Goal: Check status: Check status

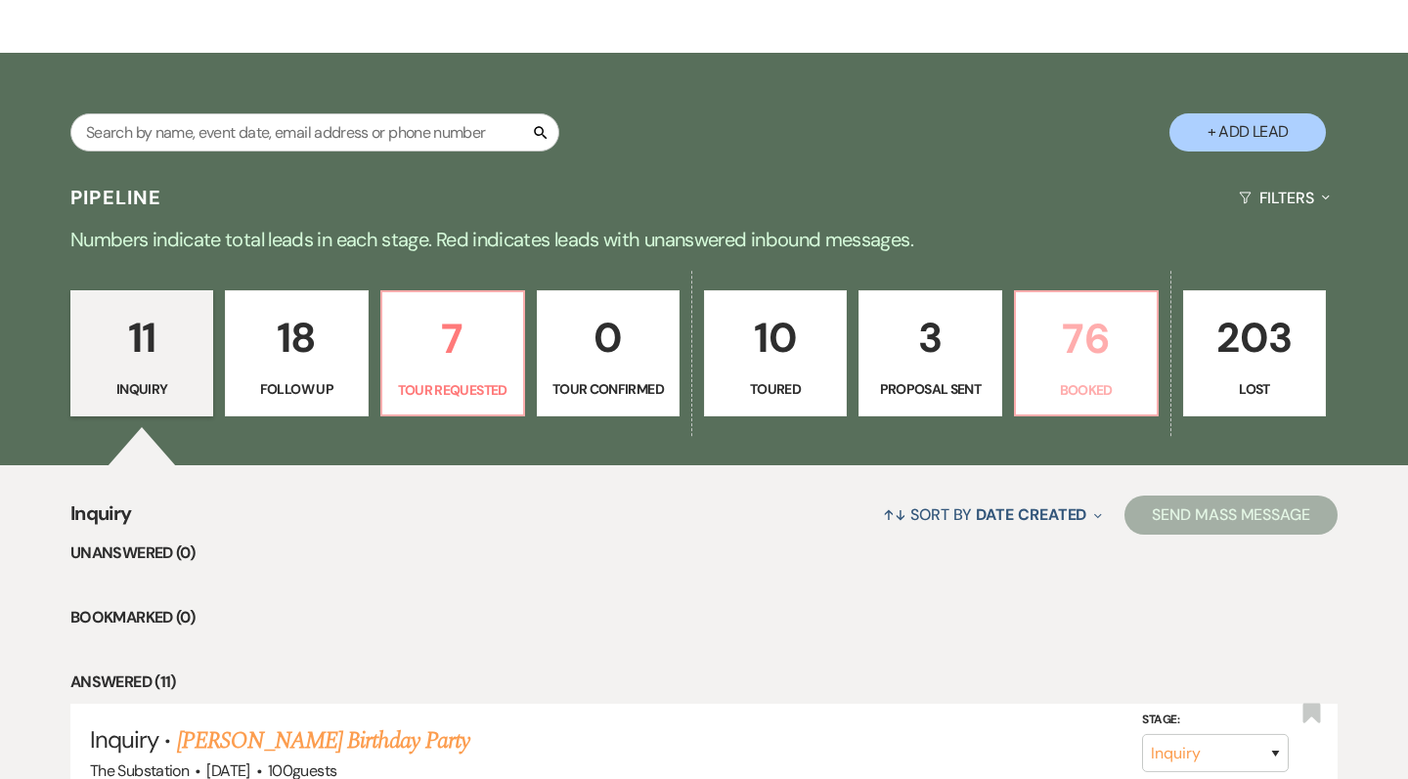
scroll to position [306, 0]
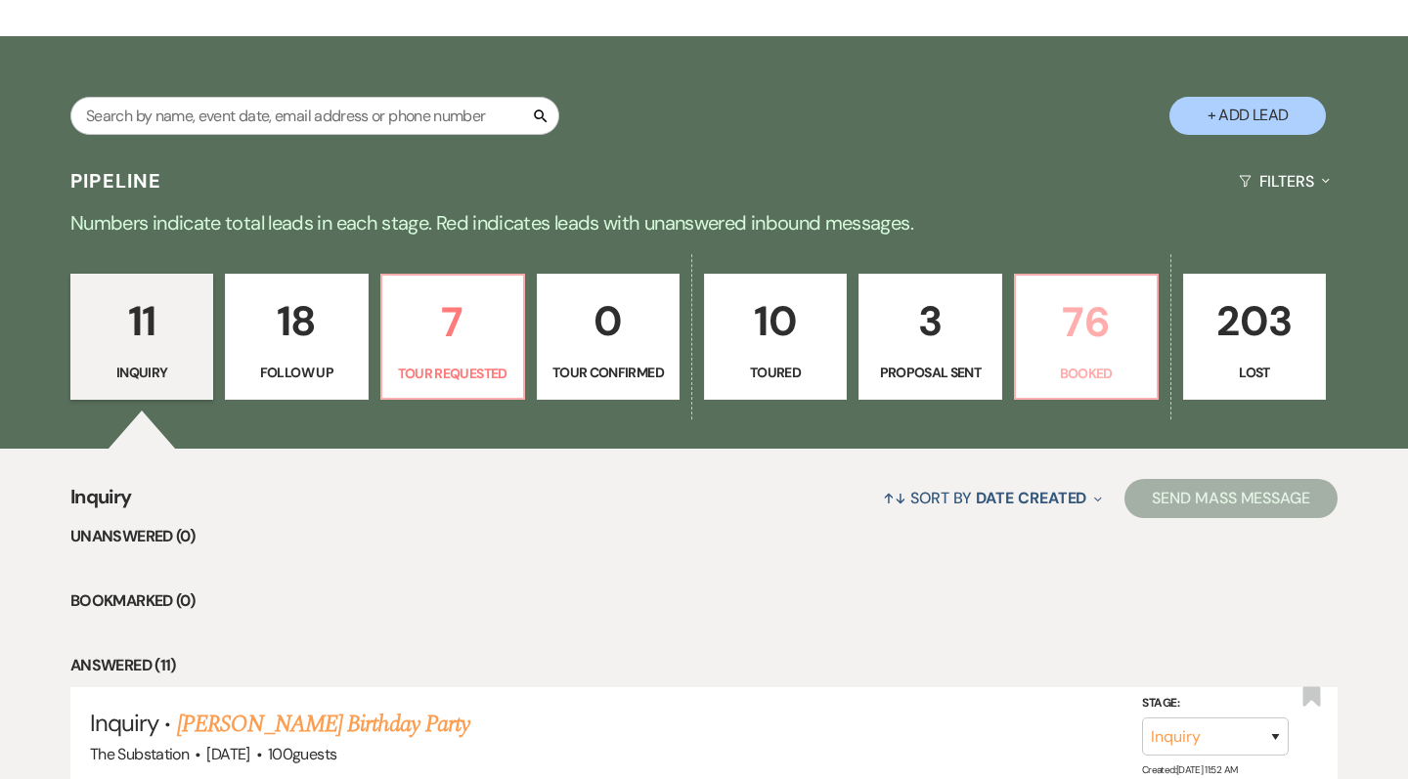
click at [1098, 334] on p "76" at bounding box center [1086, 322] width 117 height 66
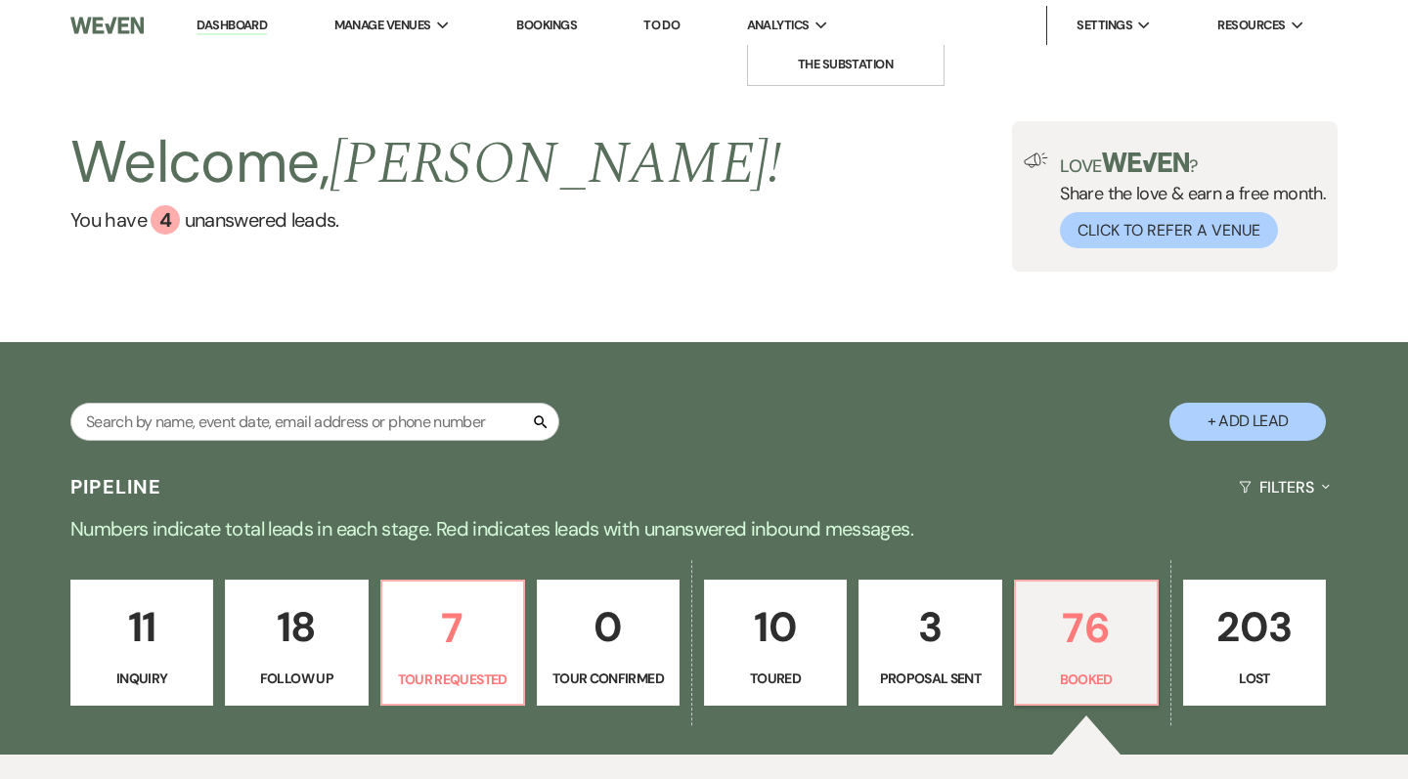
click at [805, 24] on span "Analytics" at bounding box center [778, 26] width 63 height 20
click at [824, 69] on li "The Substation" at bounding box center [846, 65] width 176 height 20
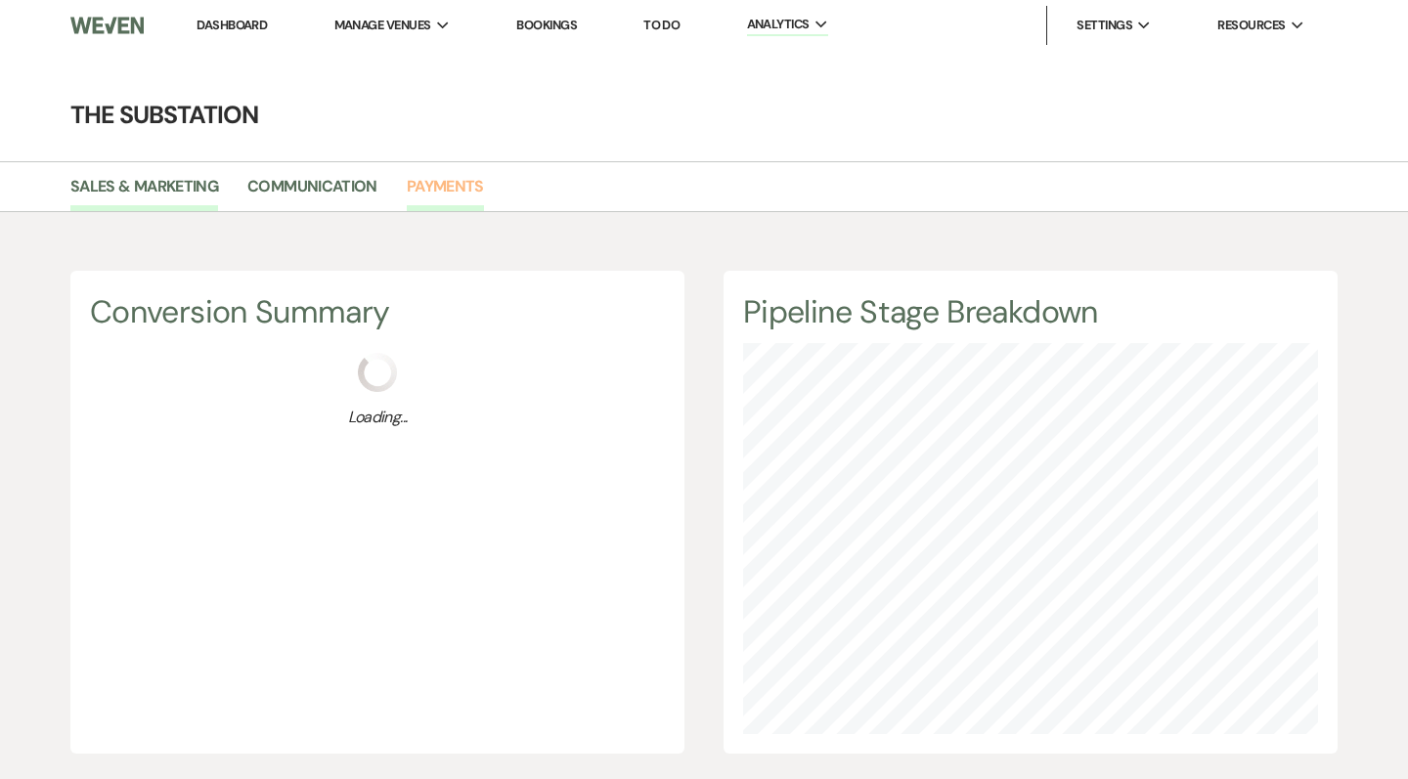
click at [429, 182] on link "Payments" at bounding box center [445, 192] width 77 height 37
select select "2025"
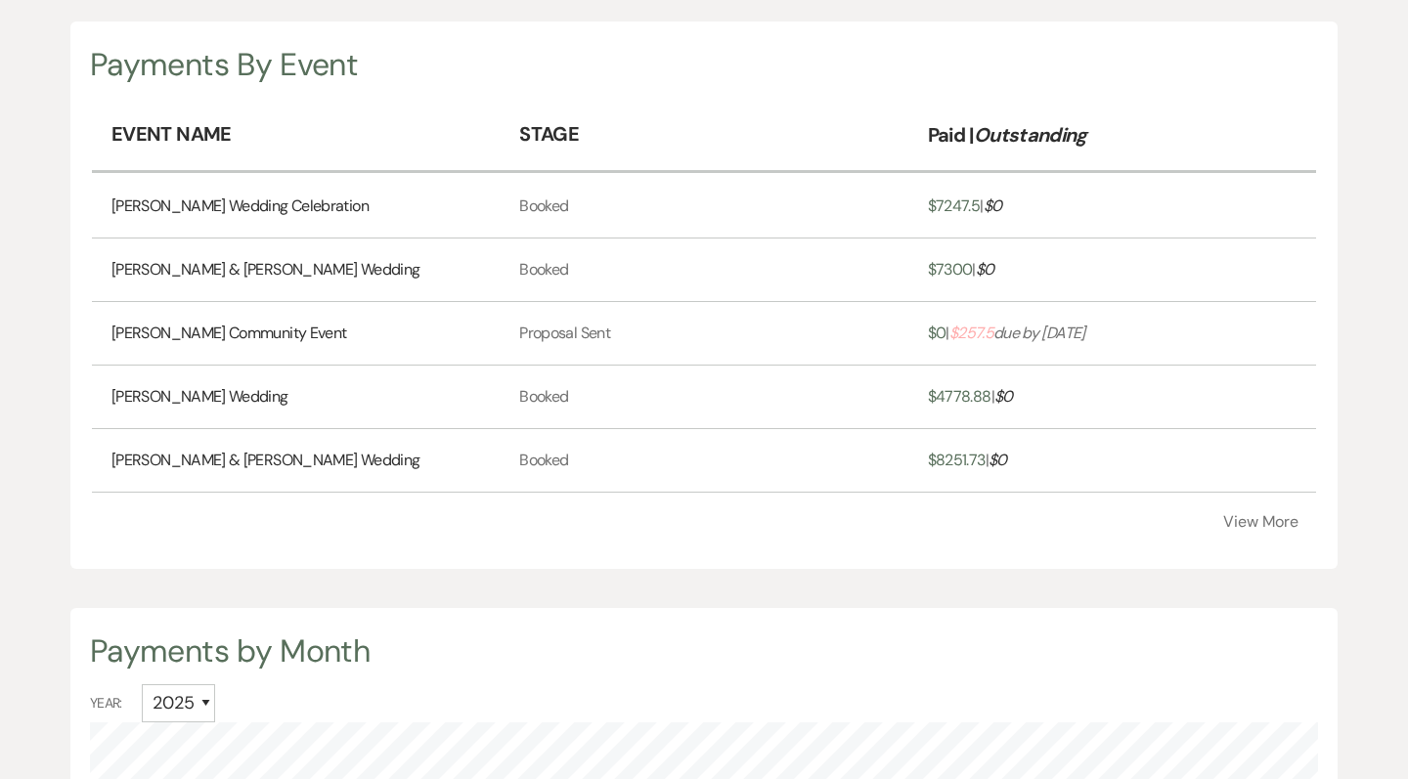
scroll to position [572, 0]
click at [1279, 529] on button "View More" at bounding box center [1260, 521] width 75 height 16
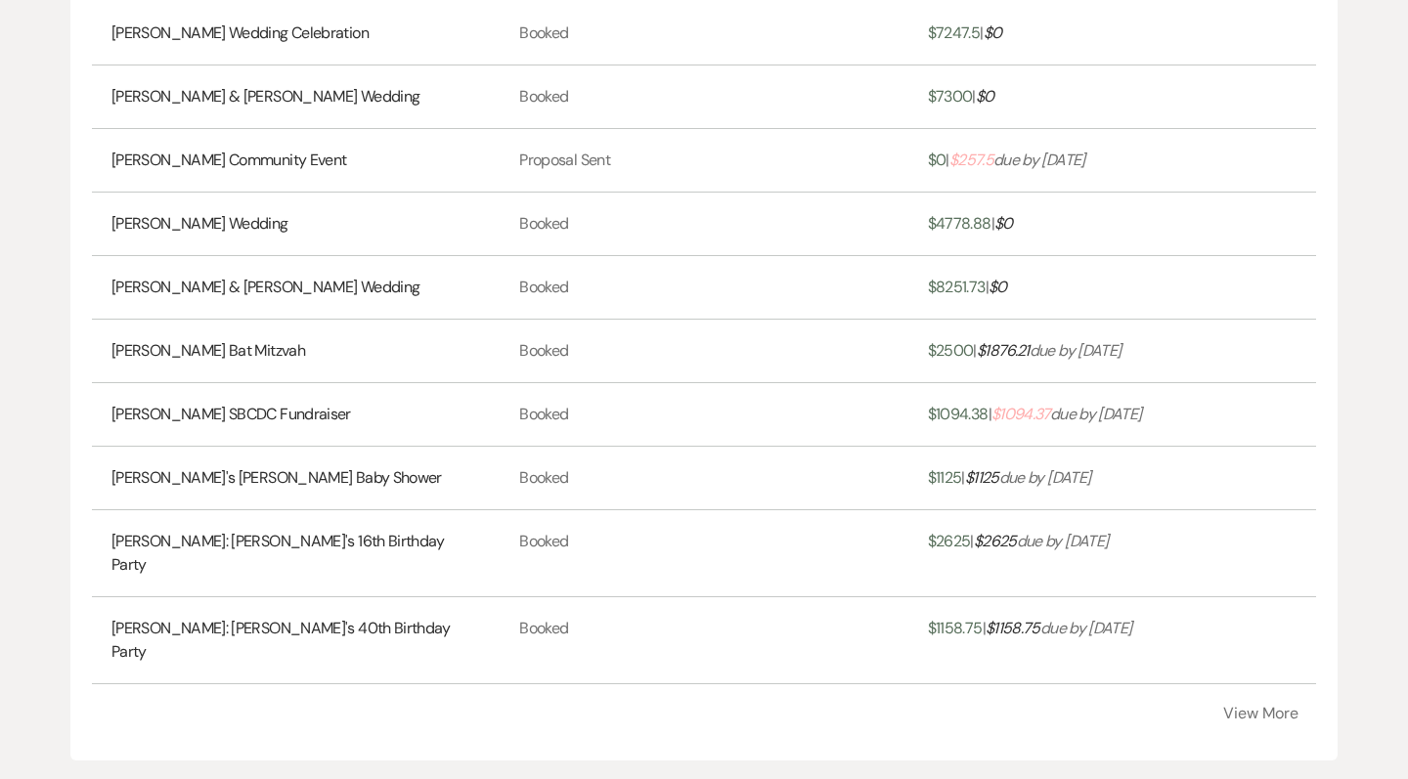
scroll to position [0, 0]
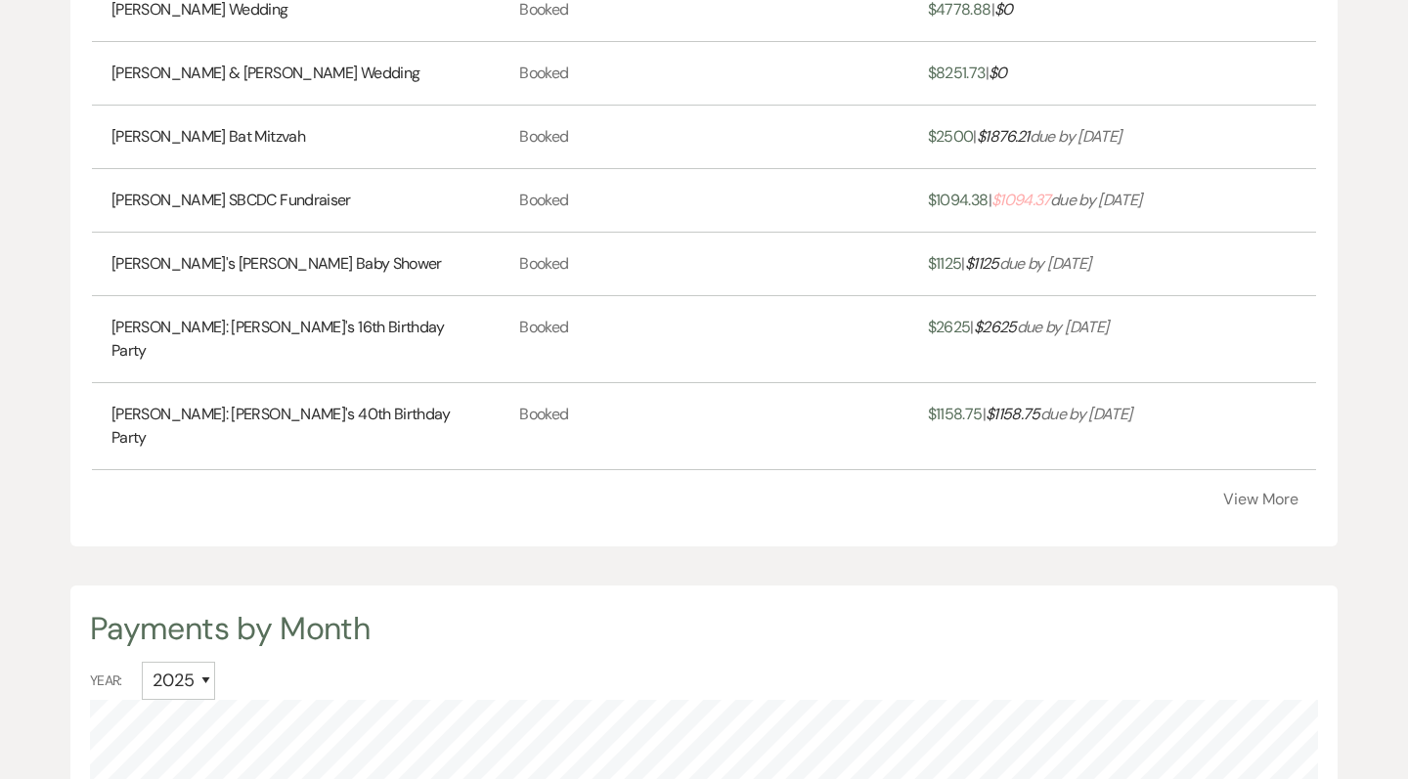
click at [1282, 508] on button "View More" at bounding box center [1260, 500] width 75 height 16
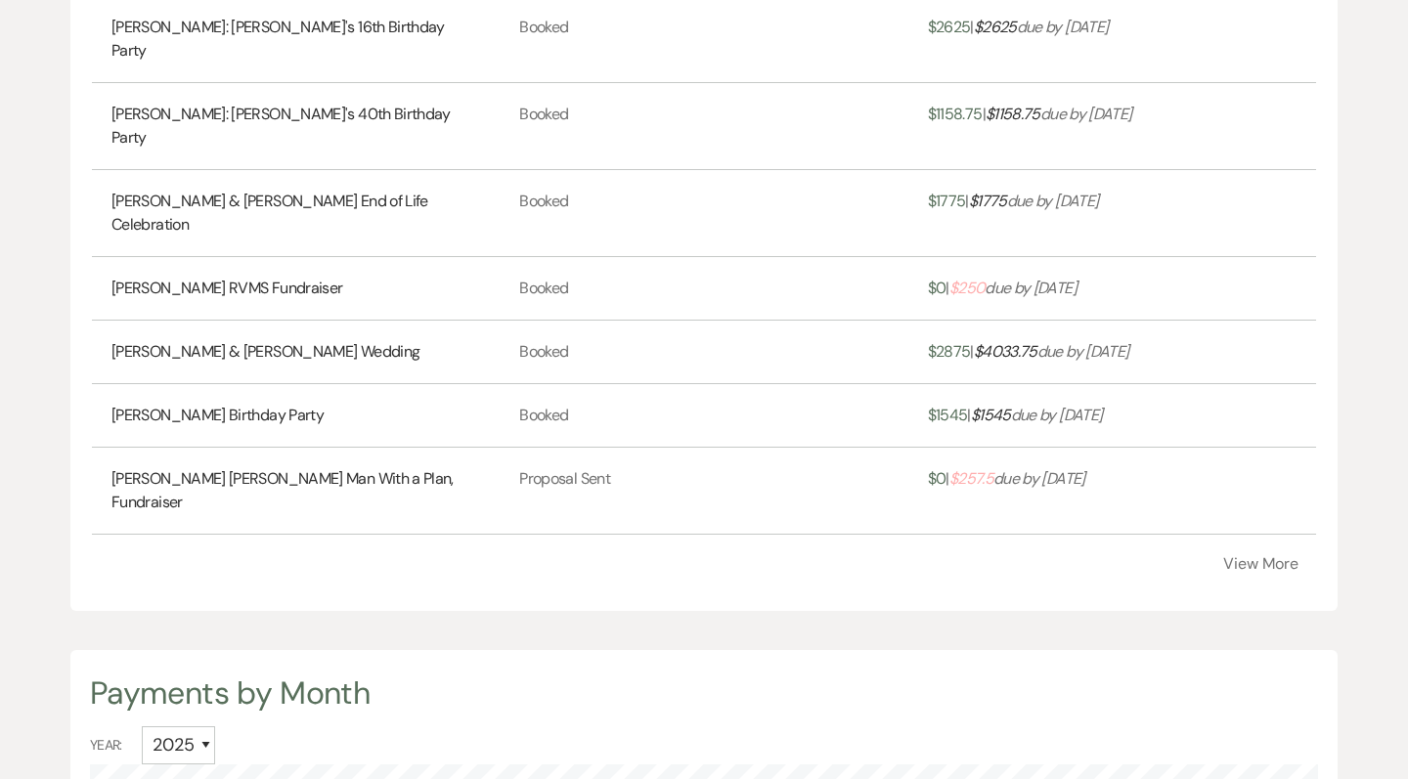
click at [1262, 572] on button "View More" at bounding box center [1260, 564] width 75 height 16
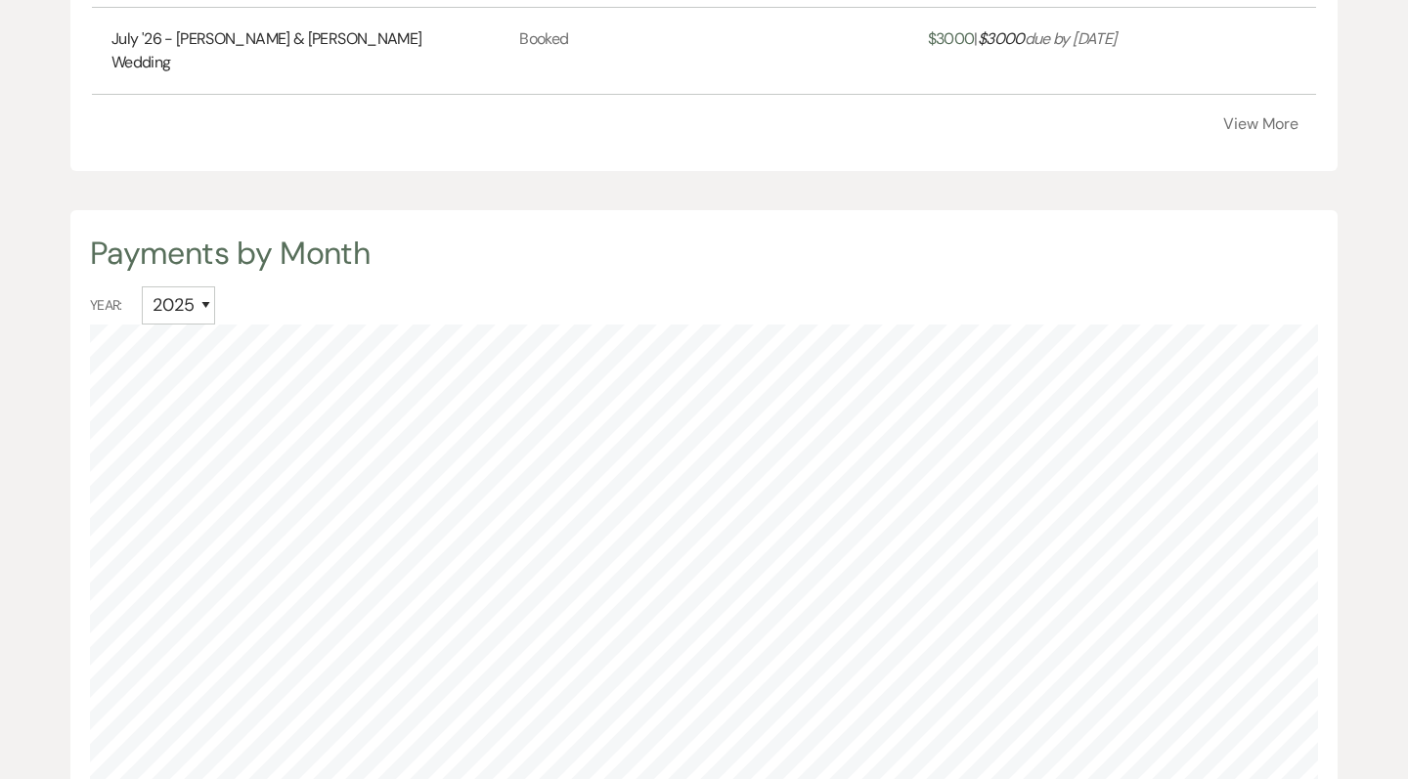
scroll to position [2039, 0]
click at [1271, 133] on button "View More" at bounding box center [1260, 125] width 75 height 16
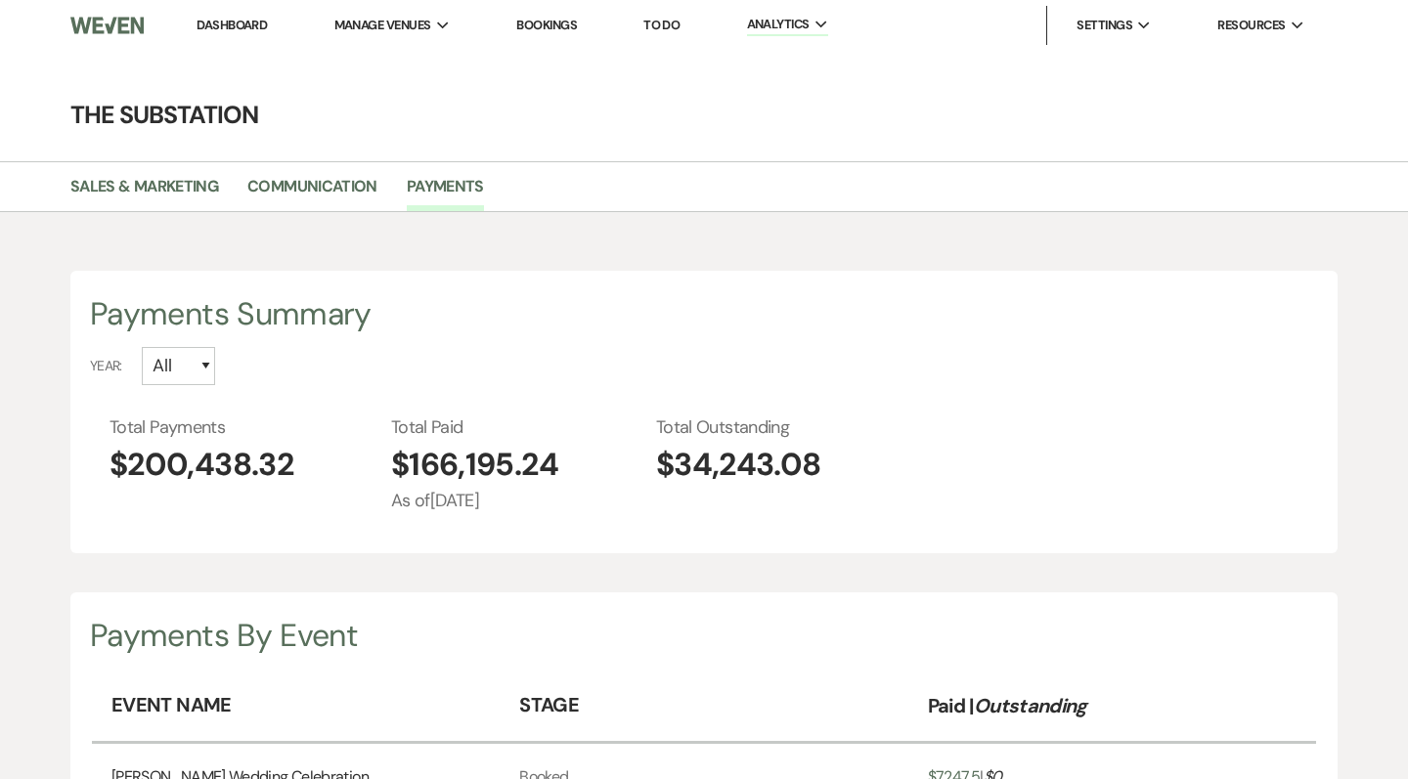
scroll to position [1, 0]
click at [933, 421] on div "Total Payments $200,438.32 Total Paid $166,195.24 As of [DATE] Total Outstandin…" at bounding box center [714, 464] width 1209 height 100
click at [246, 14] on li "Dashboard" at bounding box center [232, 25] width 90 height 39
click at [249, 23] on link "Dashboard" at bounding box center [232, 25] width 70 height 17
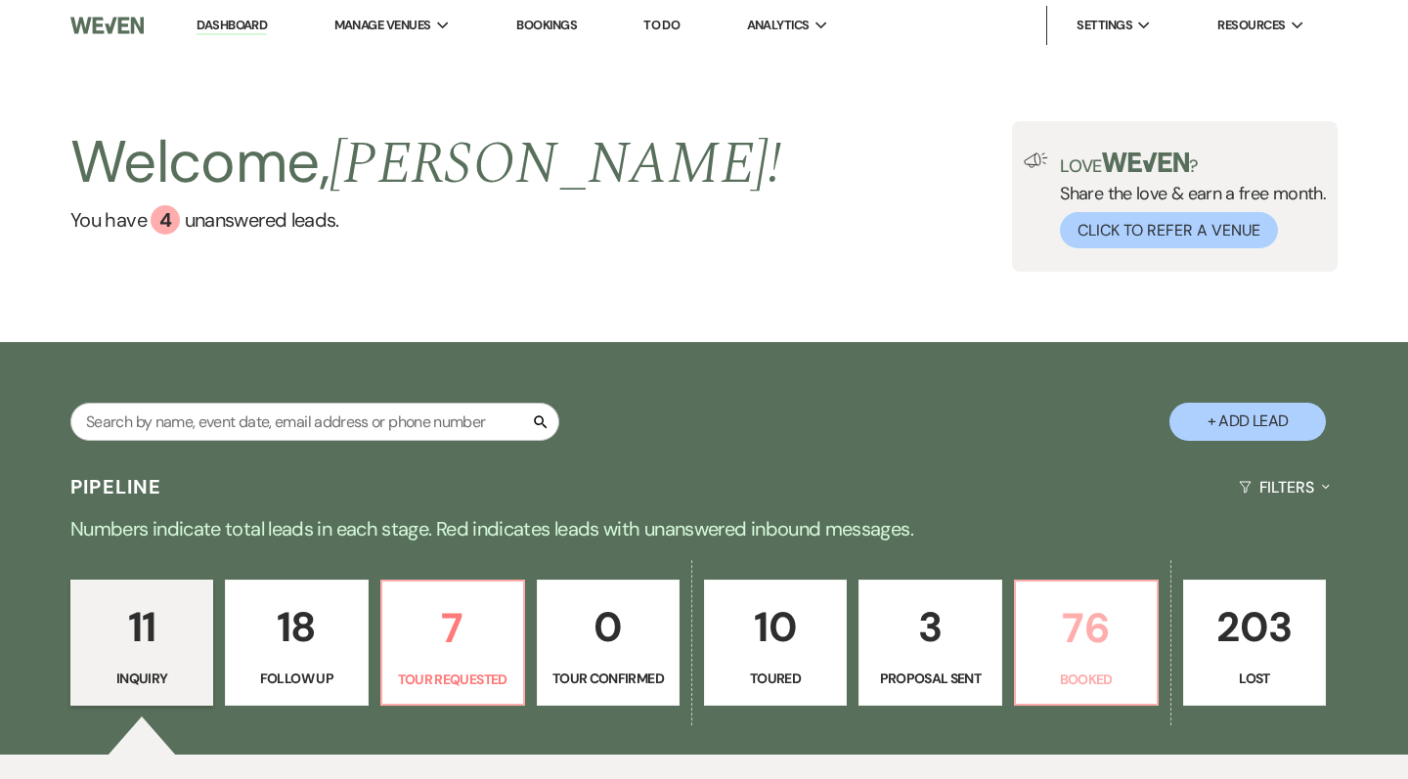
click at [1085, 630] on p "76" at bounding box center [1086, 629] width 117 height 66
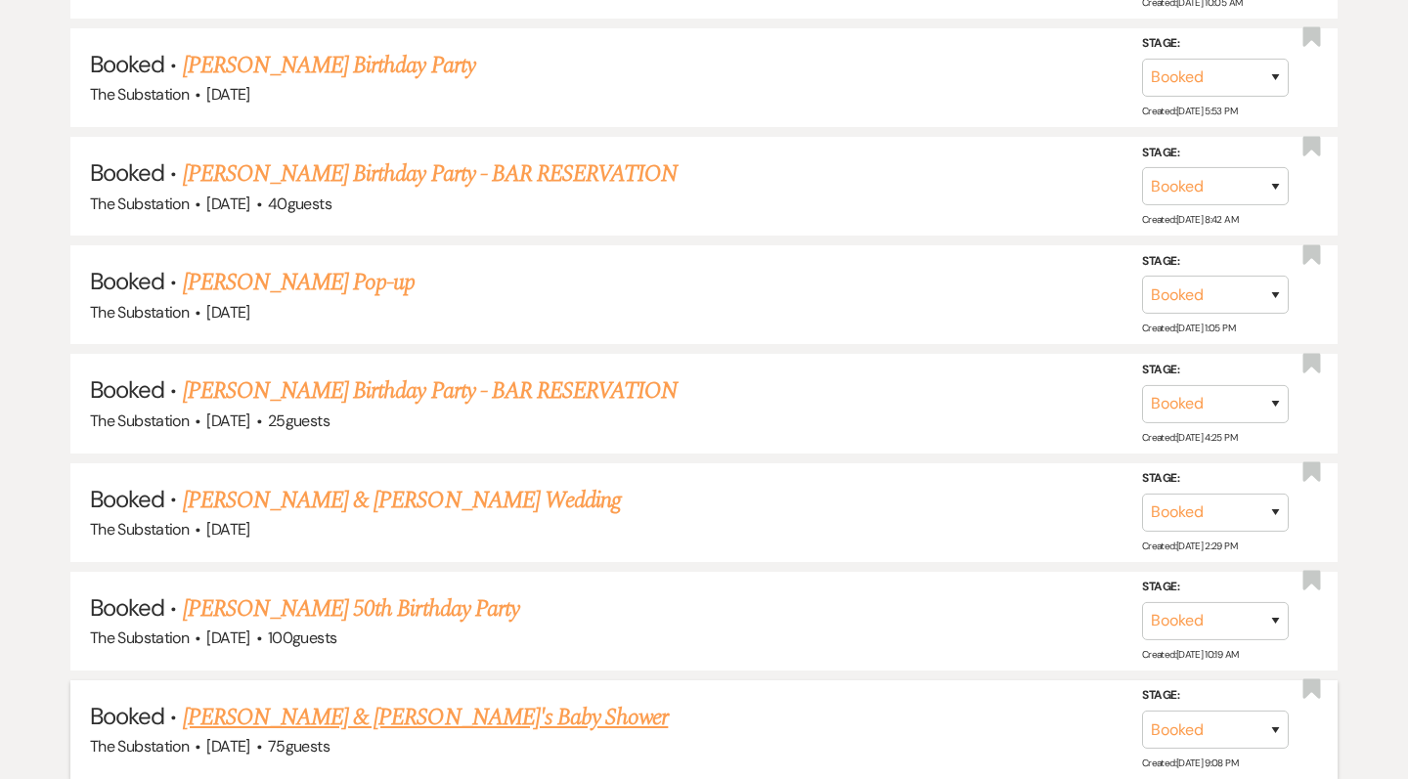
scroll to position [8526, 0]
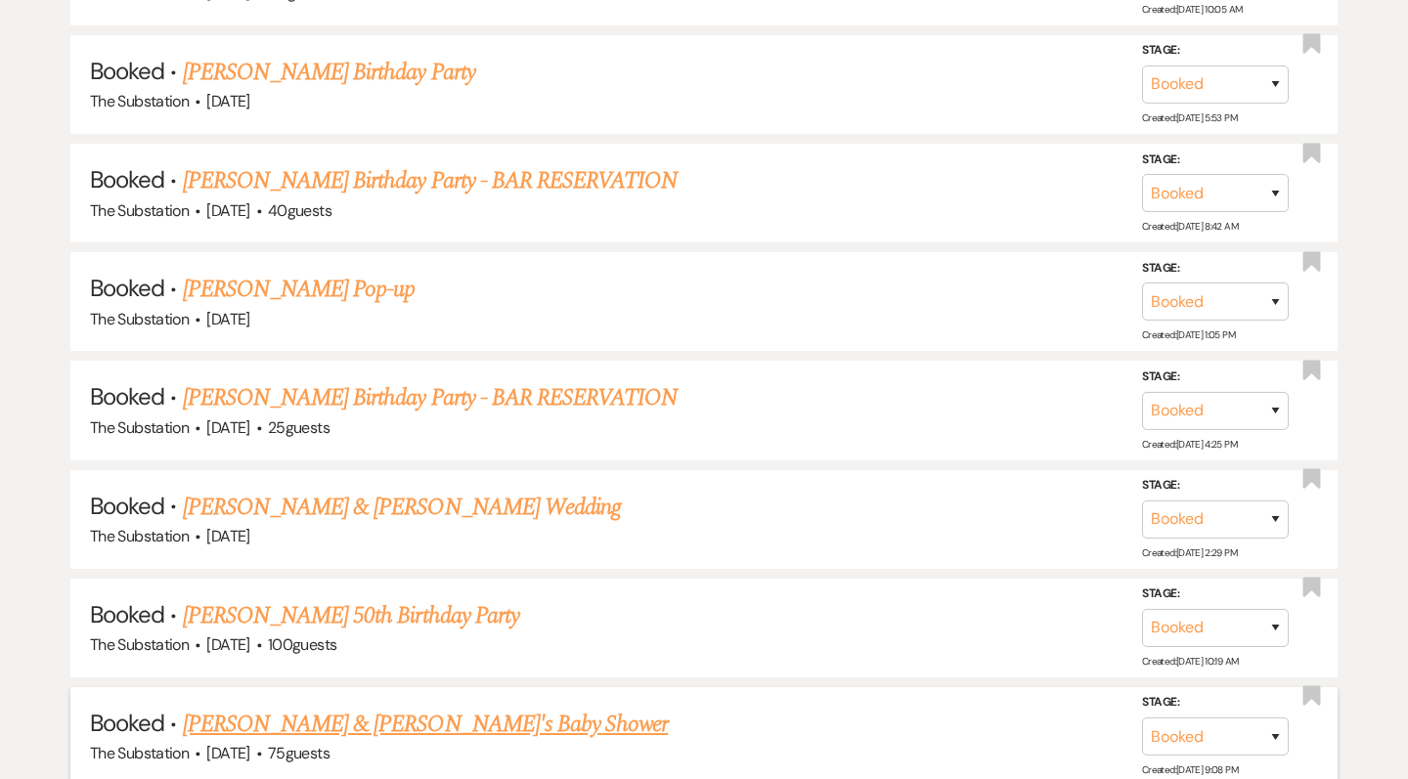
click at [496, 707] on link "[PERSON_NAME] & [PERSON_NAME]'s Baby Shower" at bounding box center [426, 724] width 486 height 35
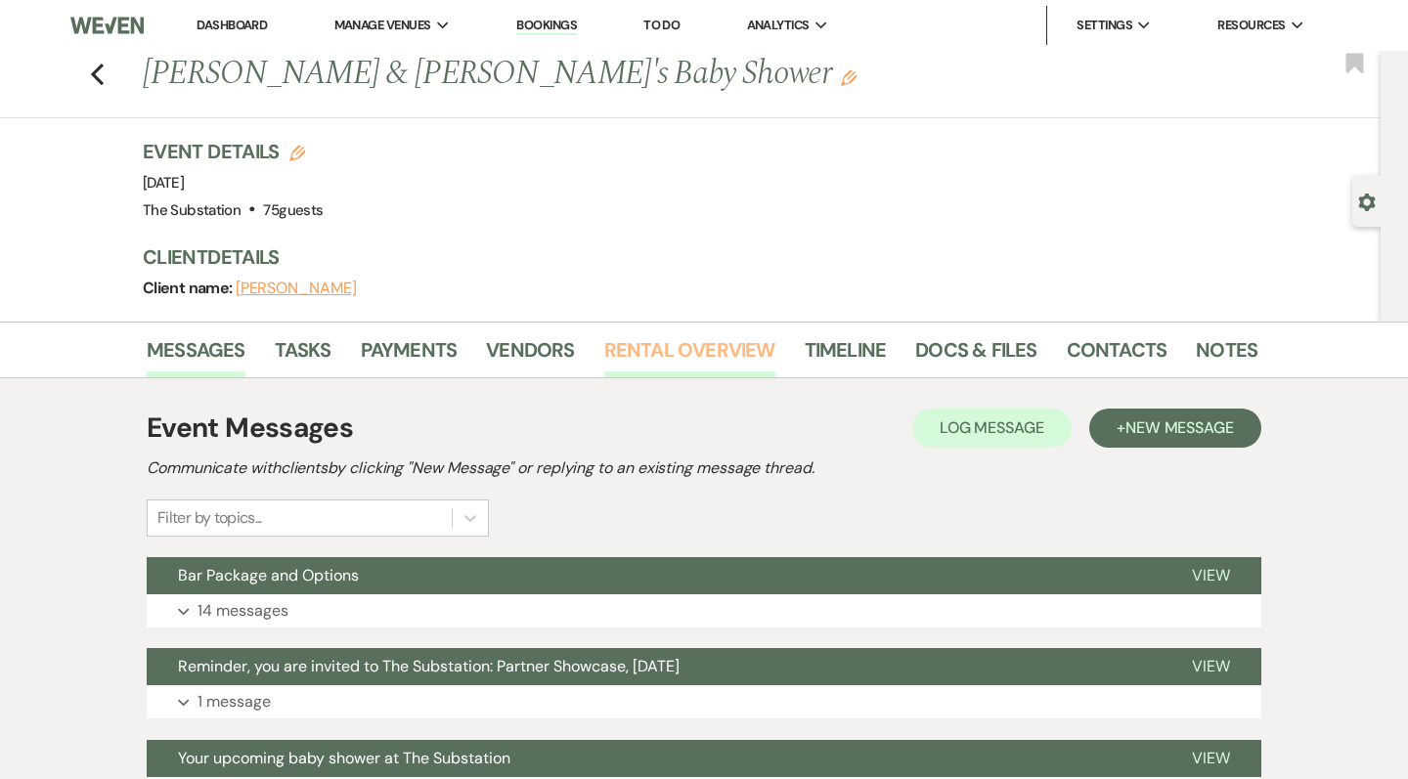
click at [713, 352] on link "Rental Overview" at bounding box center [689, 355] width 171 height 43
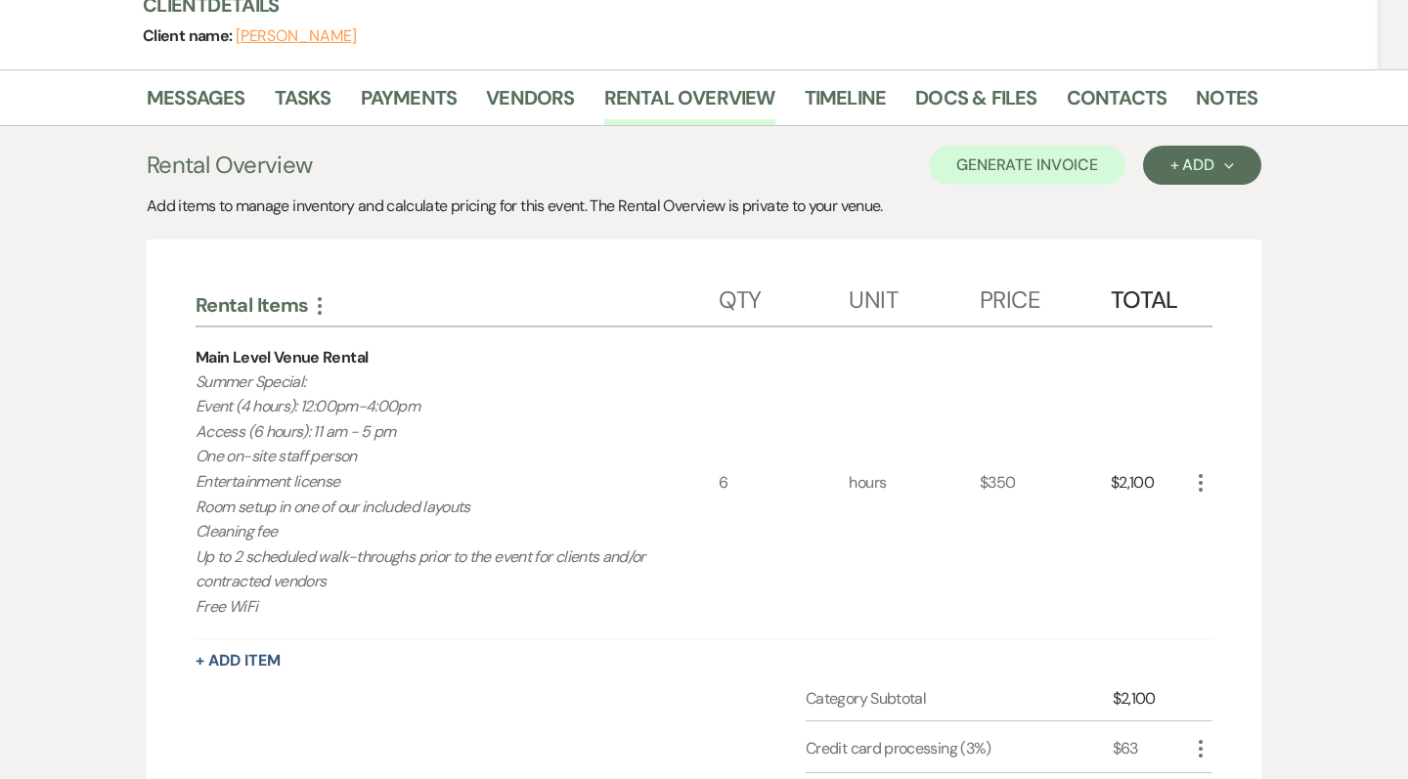
scroll to position [251, 0]
click at [410, 100] on link "Payments" at bounding box center [409, 104] width 97 height 43
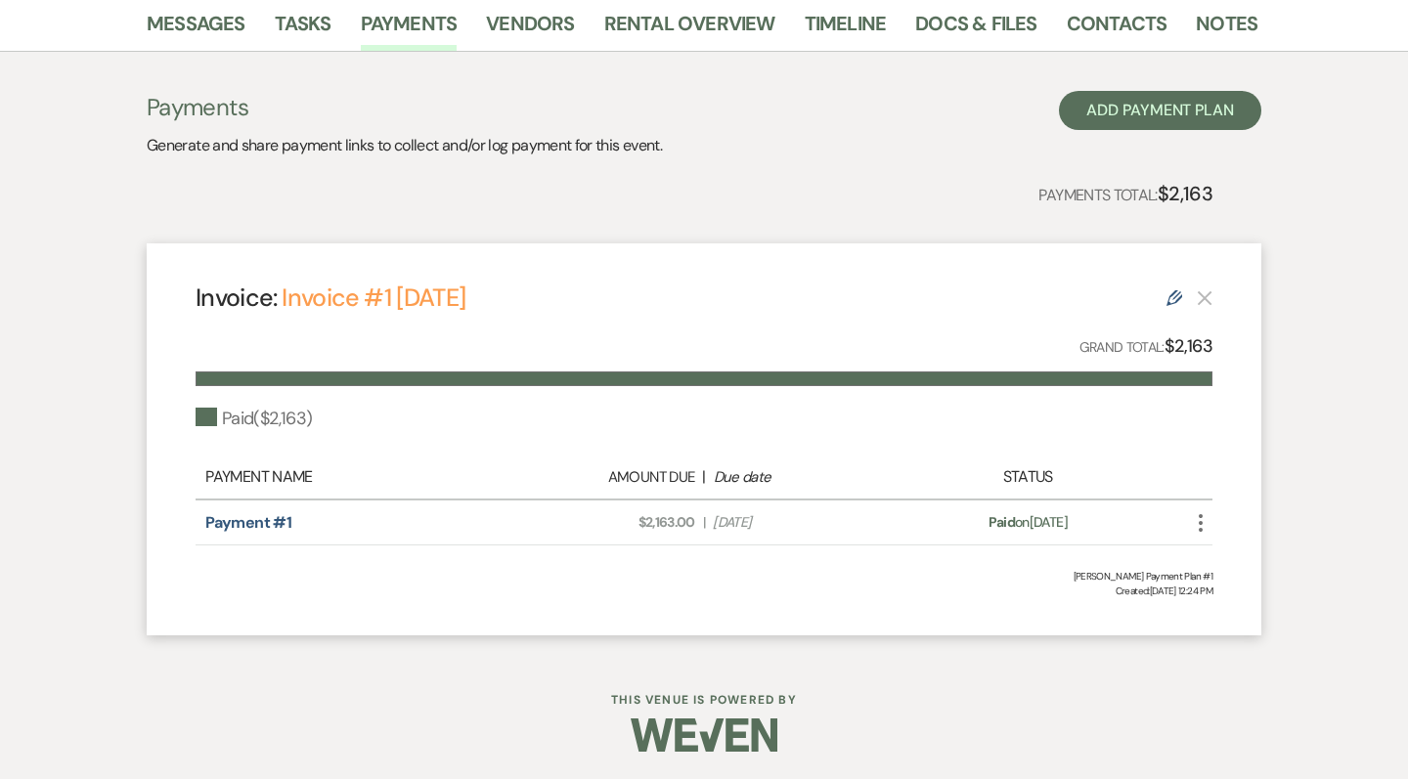
scroll to position [326, 0]
